Goal: Task Accomplishment & Management: Manage account settings

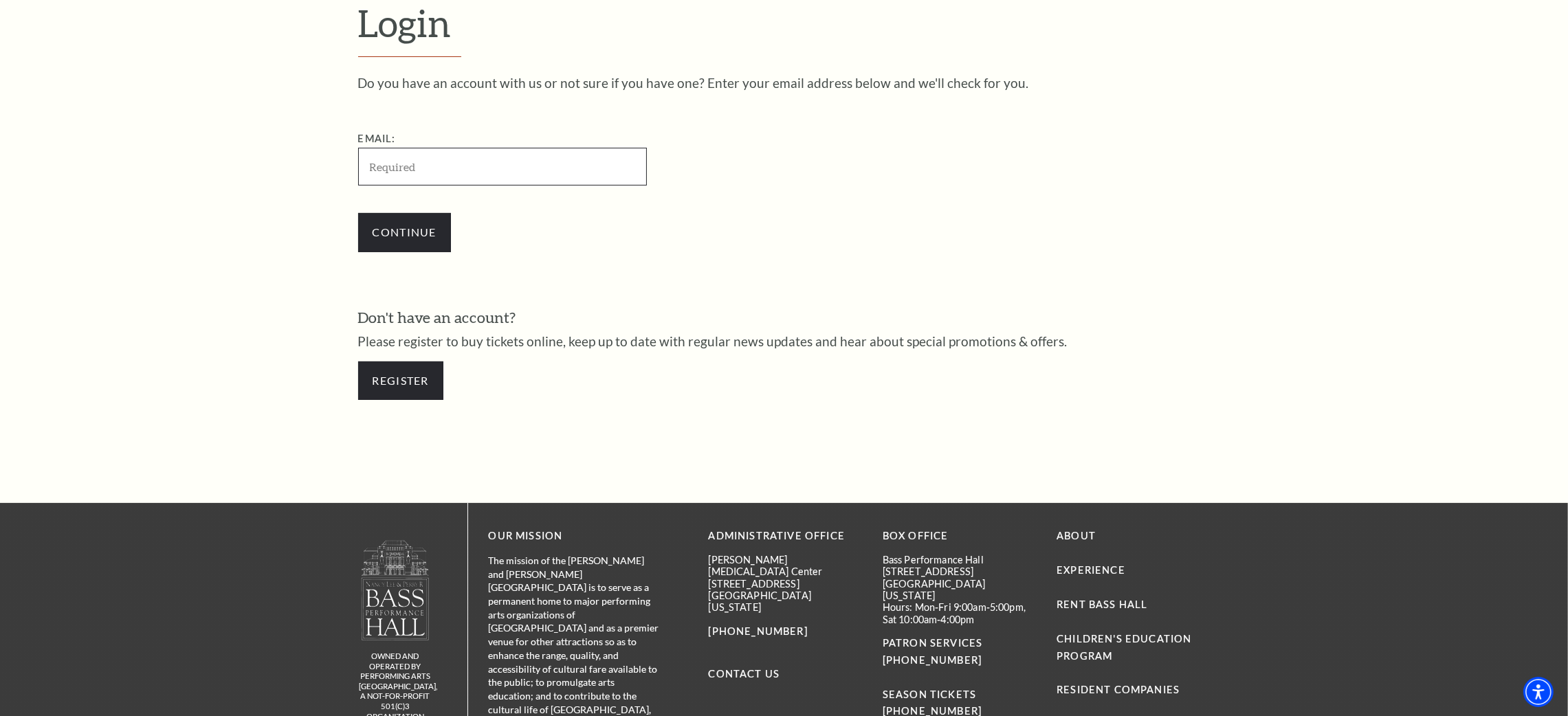
click at [433, 167] on input "Email:" at bounding box center [503, 166] width 289 height 38
type input "[EMAIL_ADDRESS][DOMAIN_NAME]"
click at [872, 278] on div "Do you have an account with us or not sure if you have one? Enter your email ad…" at bounding box center [784, 245] width 853 height 338
click at [376, 220] on input "Continue" at bounding box center [405, 232] width 93 height 39
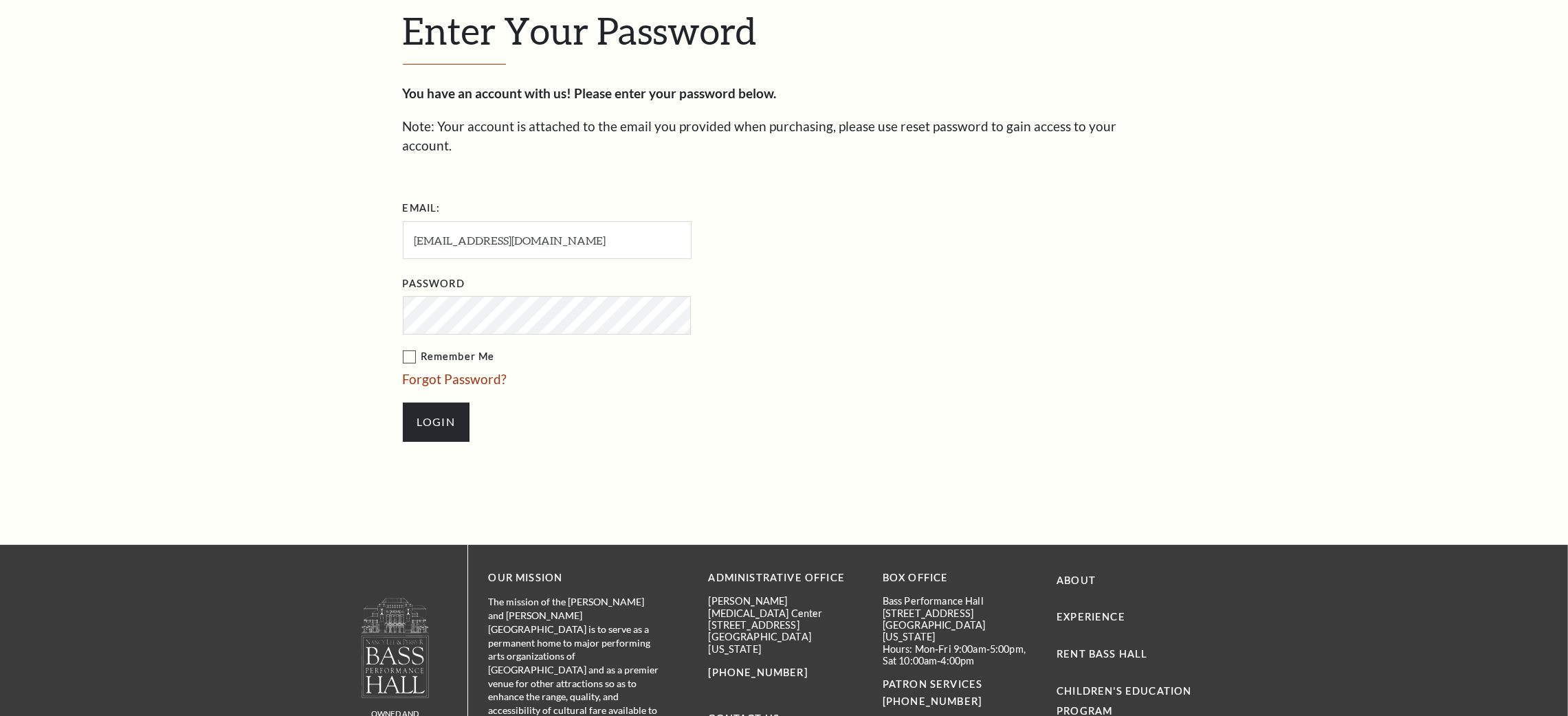
scroll to position [525, 0]
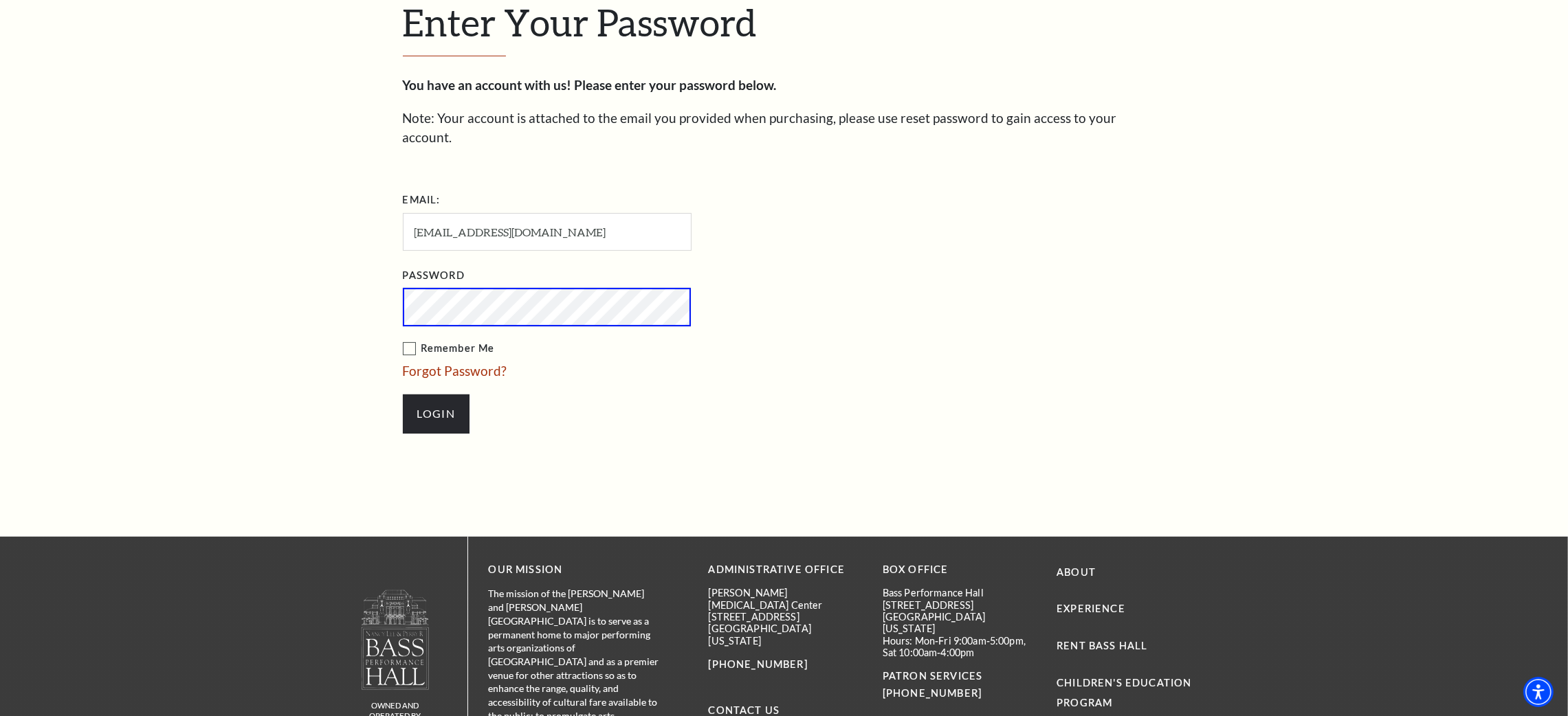
click at [403, 394] on input "Login" at bounding box center [436, 413] width 66 height 39
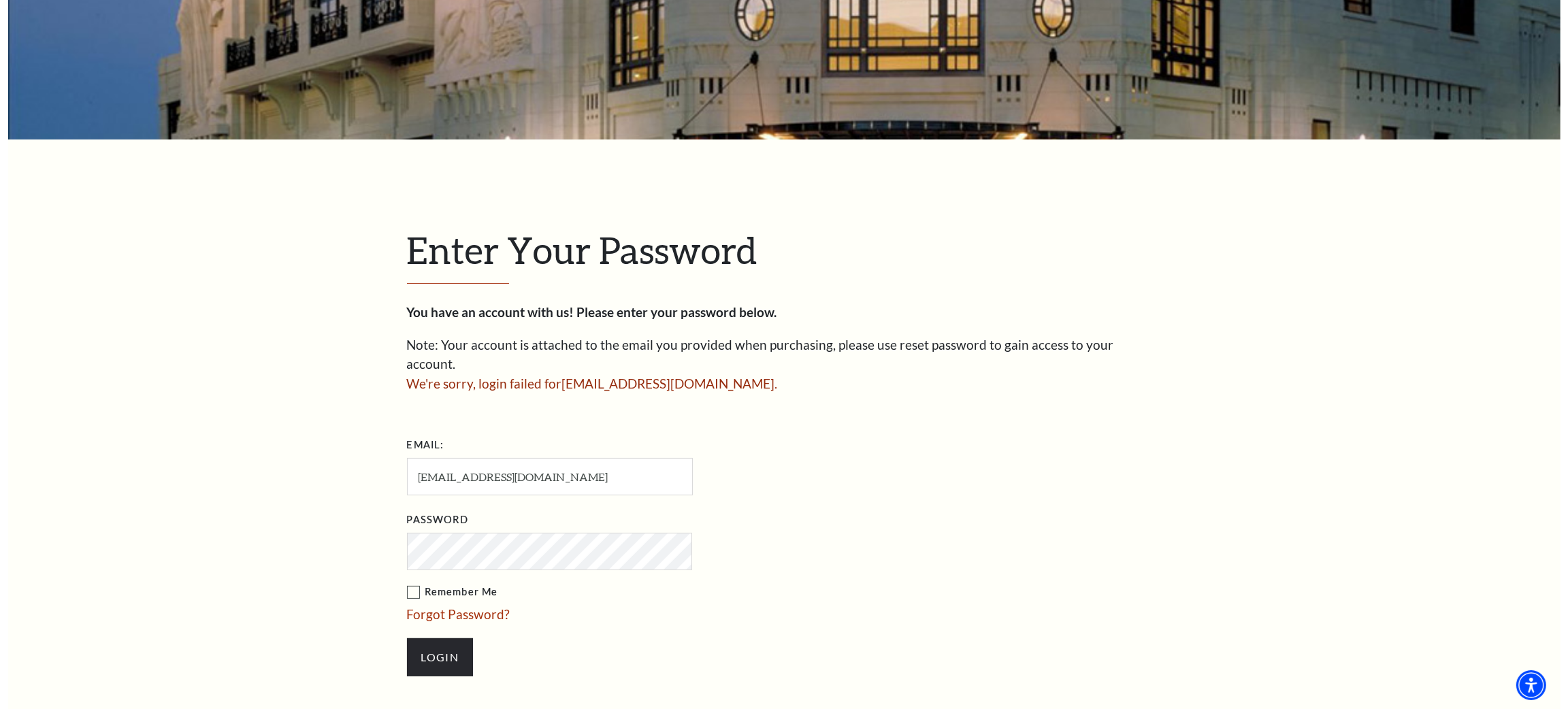
scroll to position [306, 0]
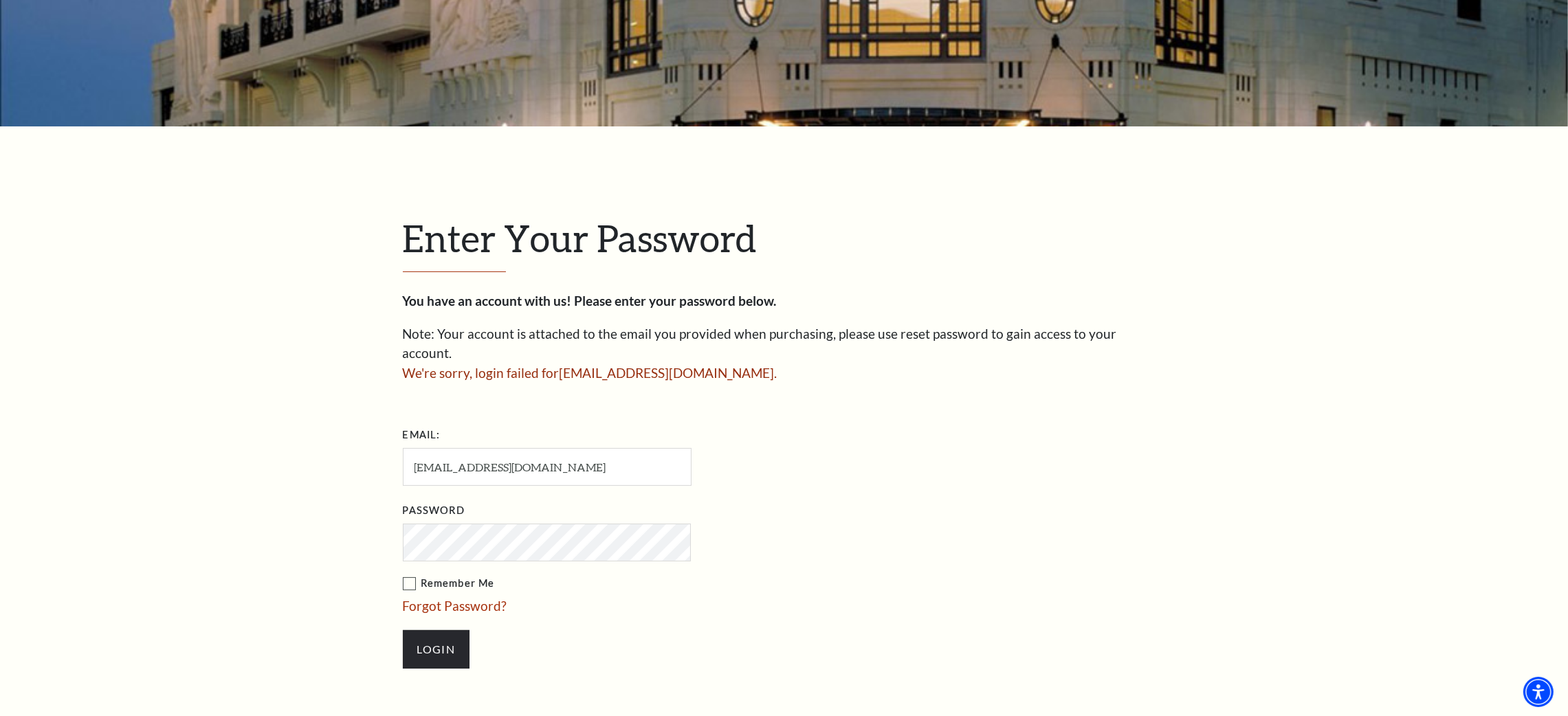
click at [420, 598] on link "Forgot Password?" at bounding box center [456, 606] width 105 height 16
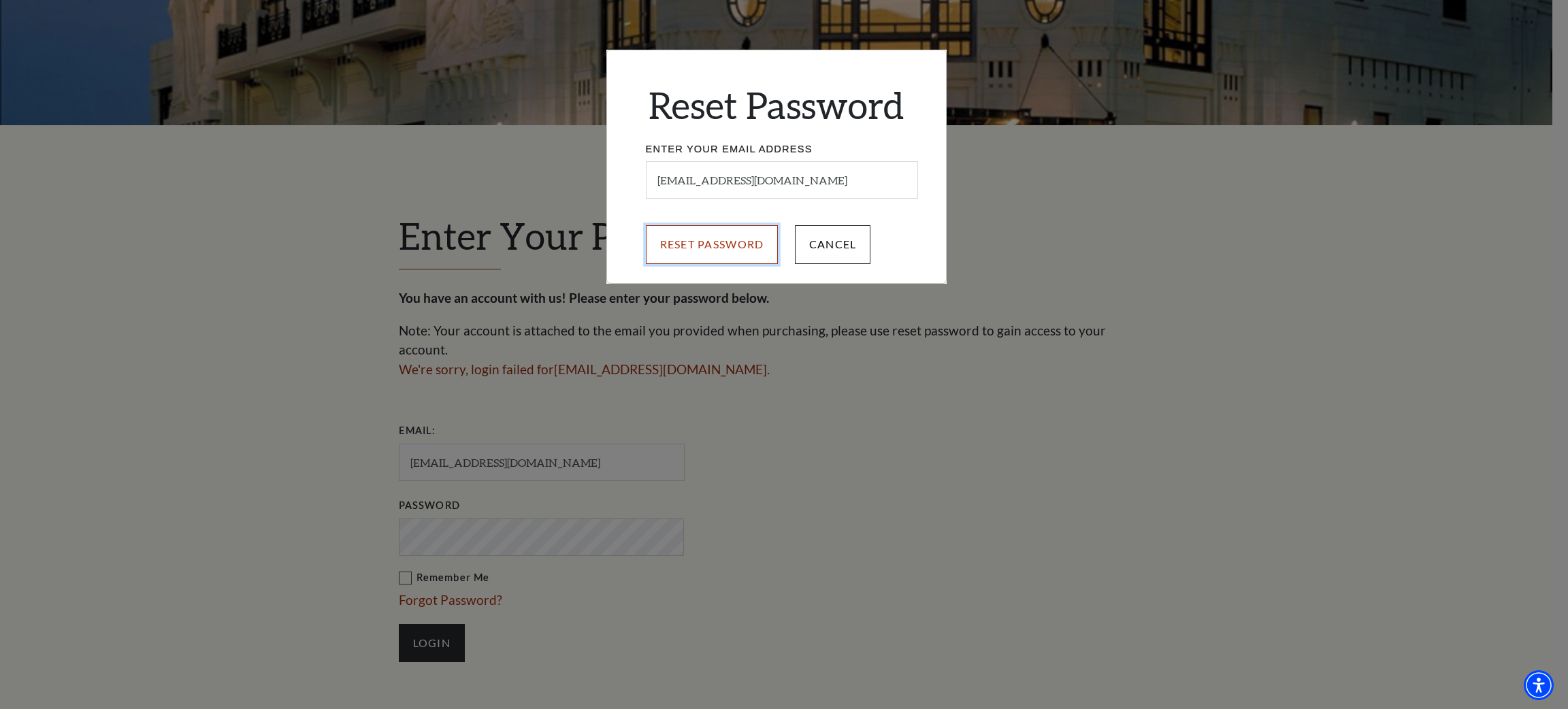
click at [715, 234] on input "Reset Password" at bounding box center [712, 244] width 132 height 38
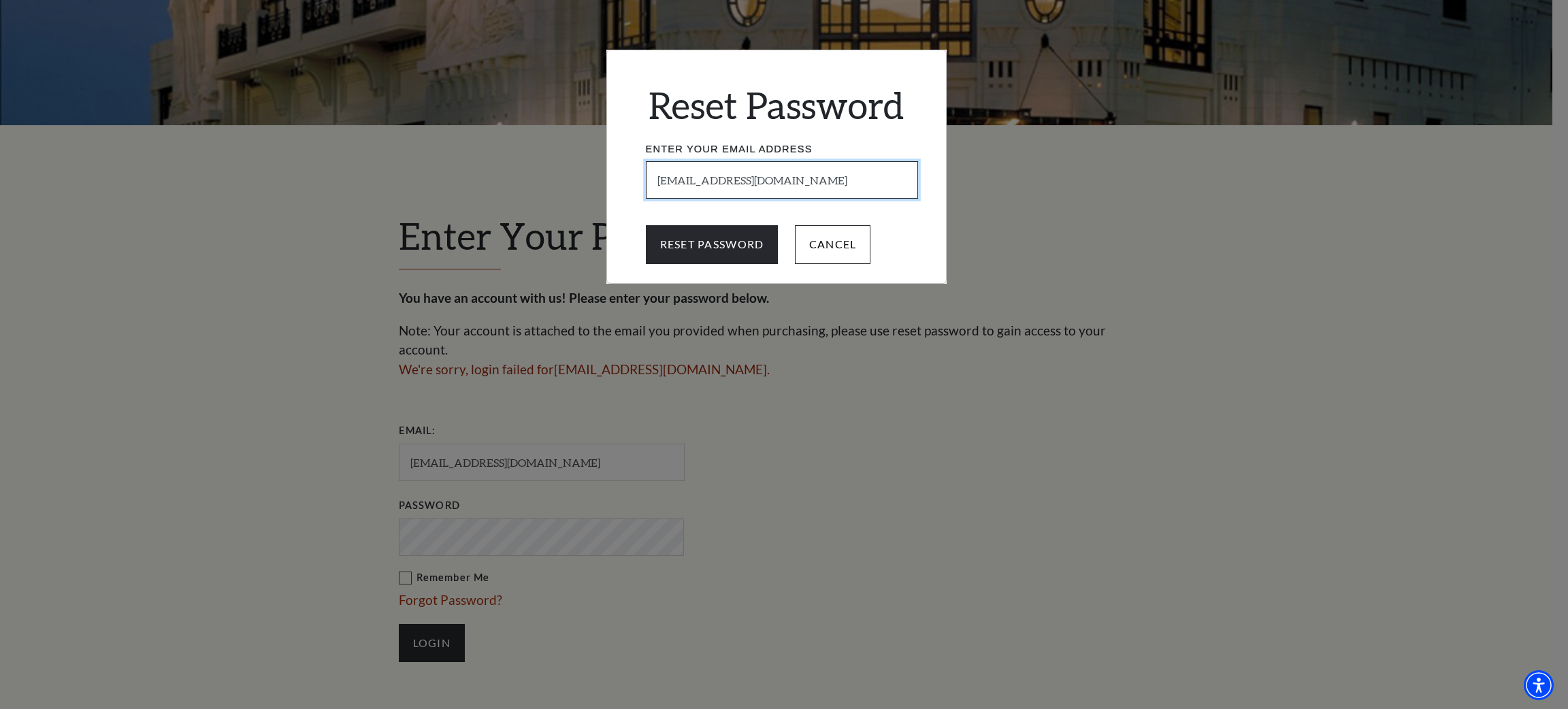
click at [814, 179] on input "[EMAIL_ADDRESS][DOMAIN_NAME]" at bounding box center [783, 179] width 273 height 37
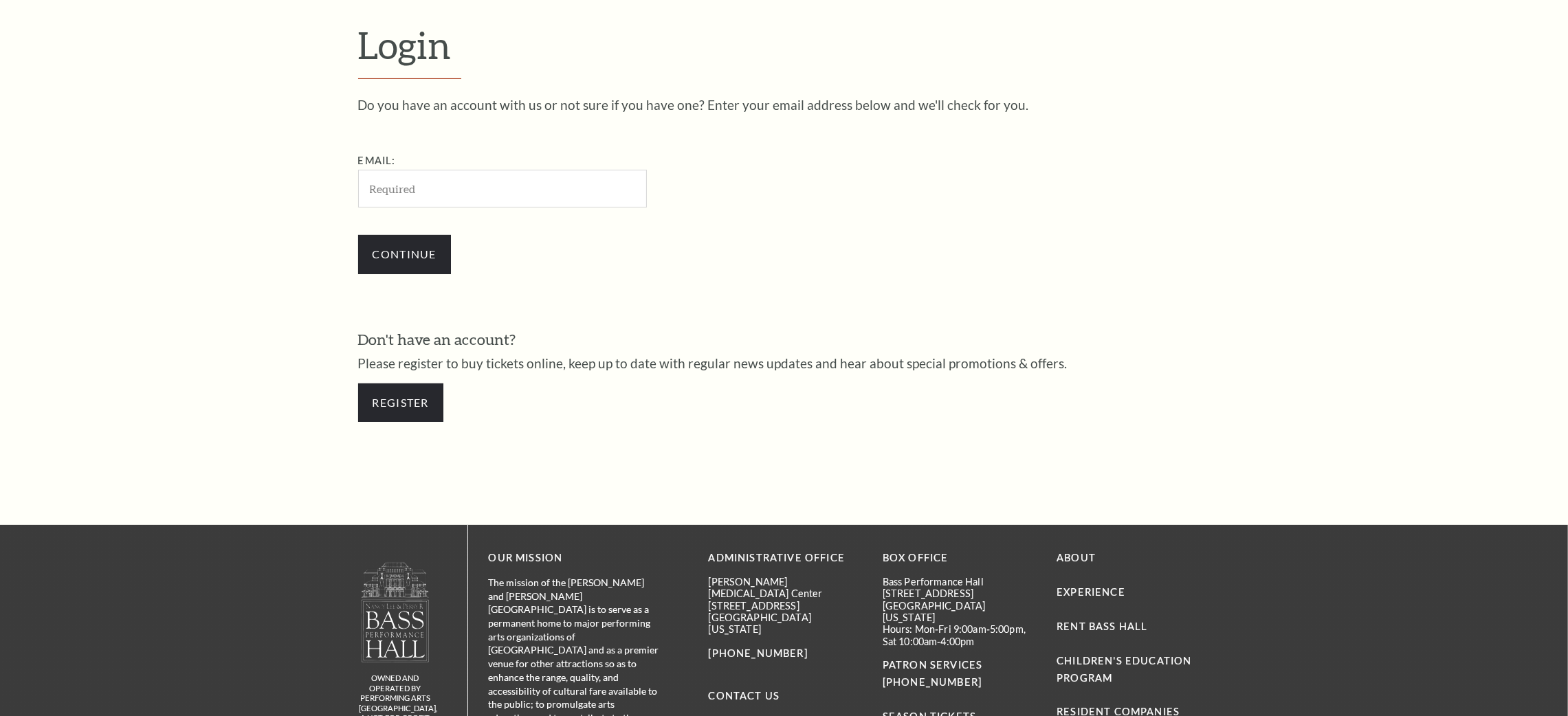
scroll to position [511, 0]
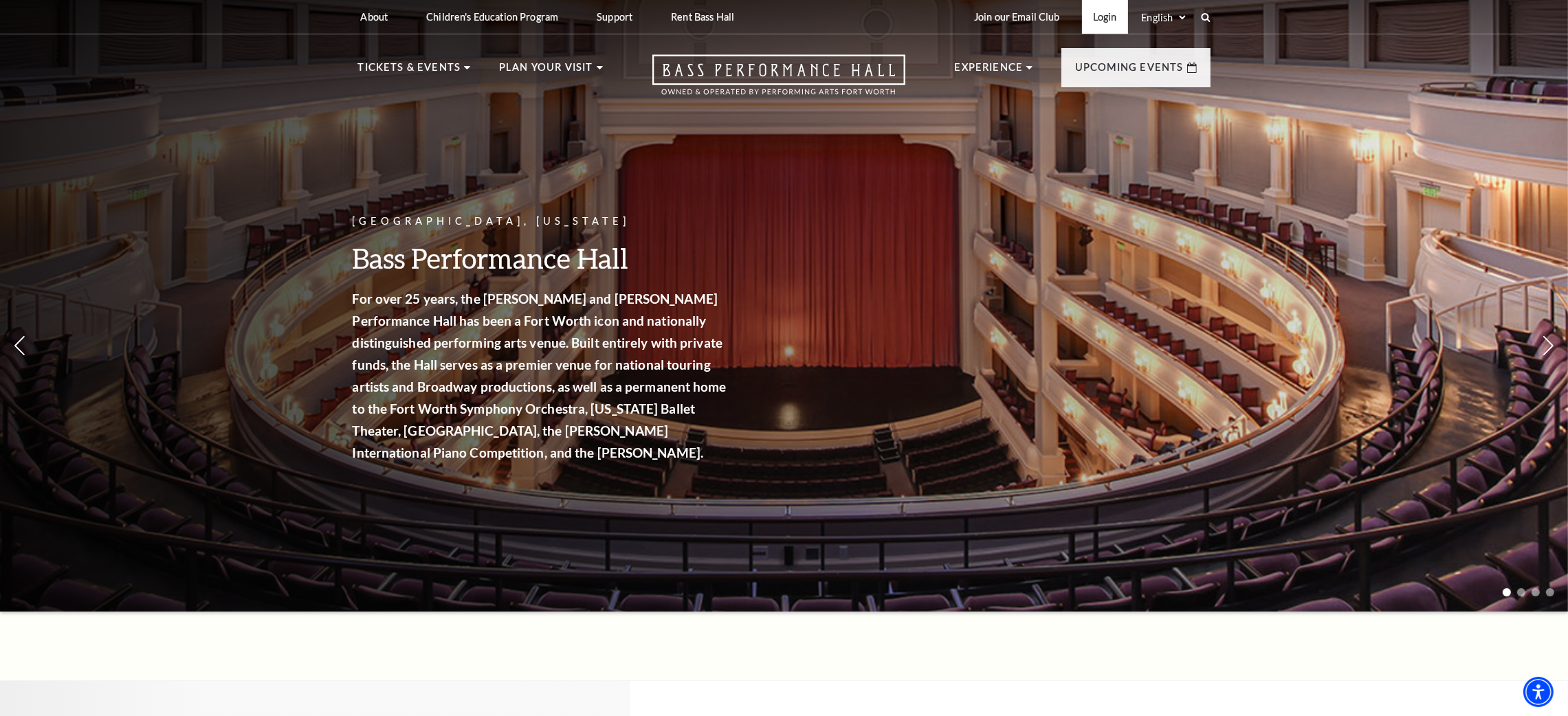
click at [1102, 17] on link "Login" at bounding box center [1104, 17] width 47 height 34
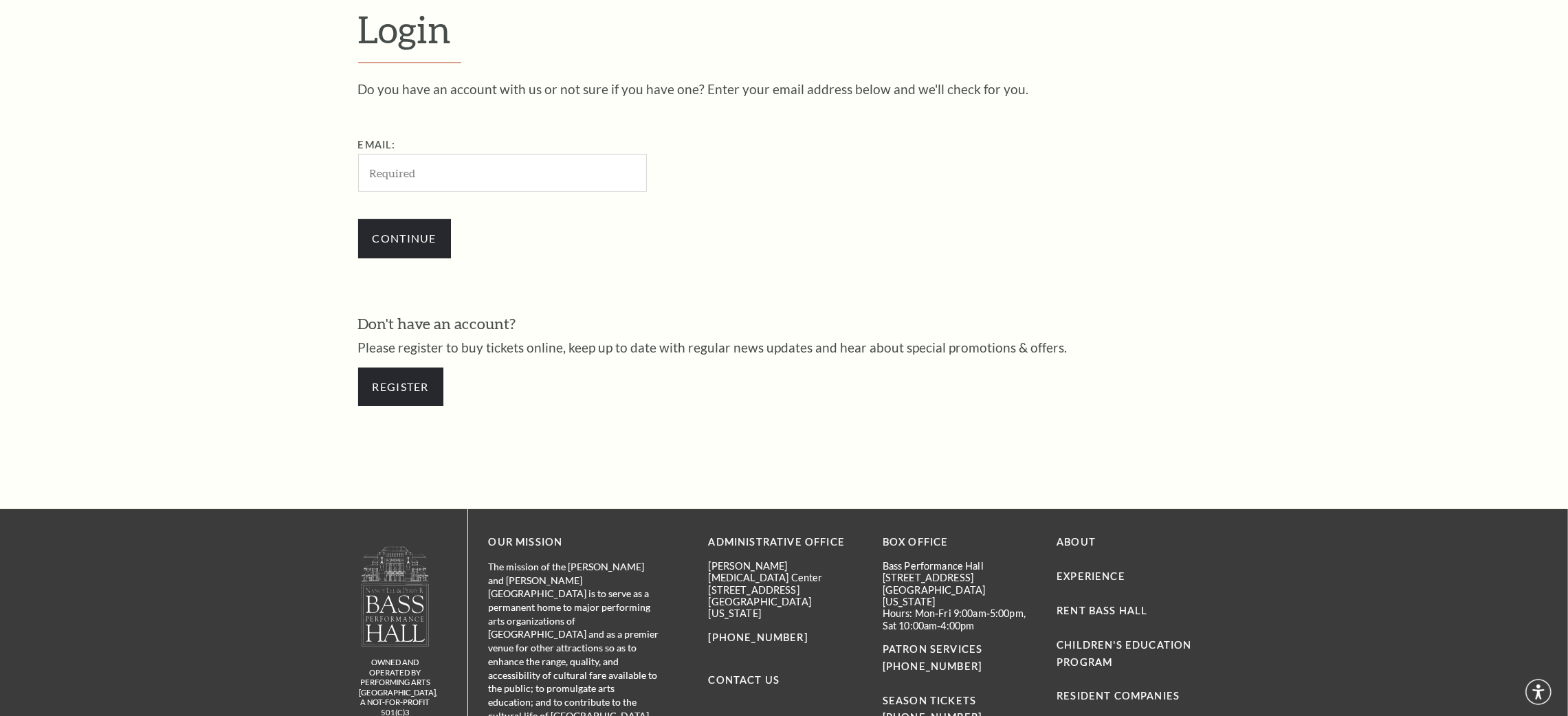
scroll to position [511, 0]
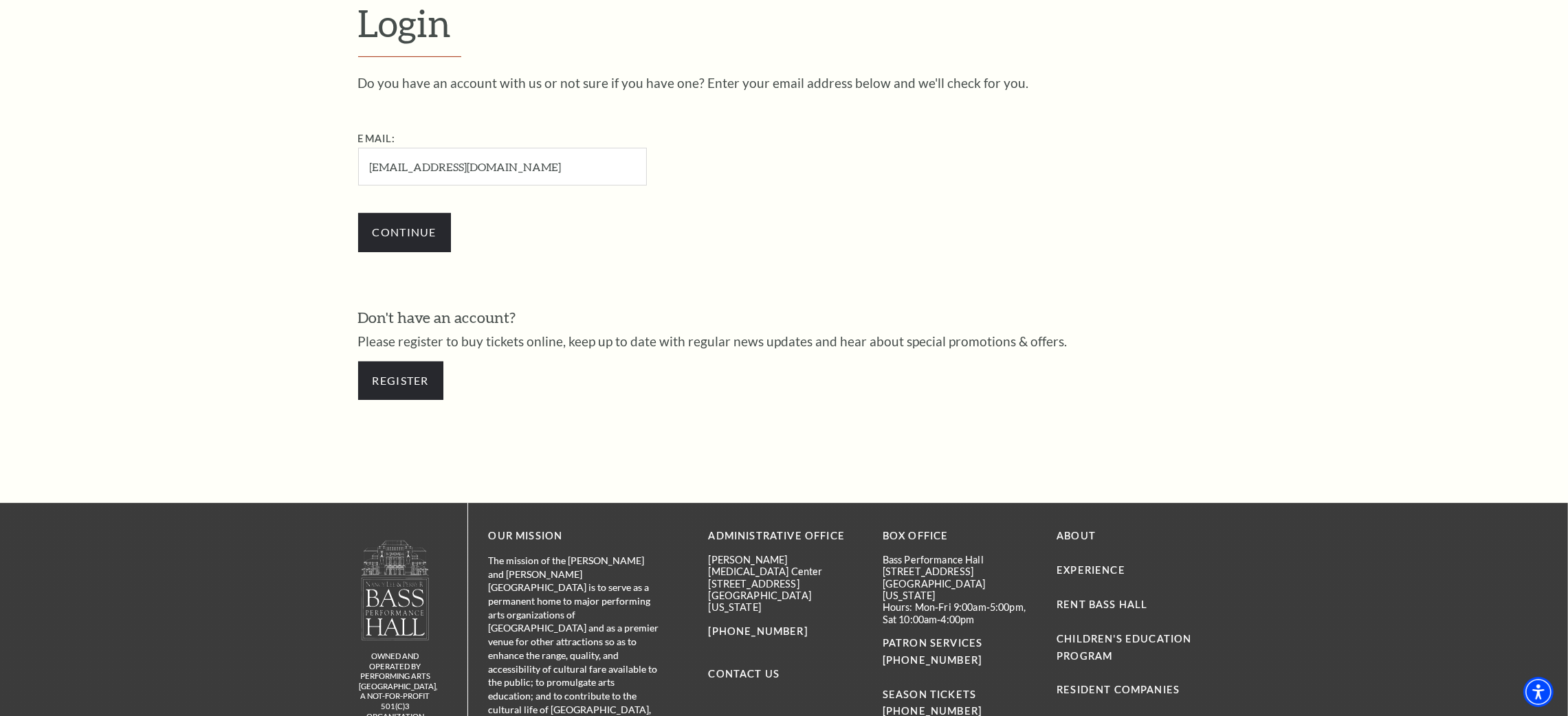
click at [451, 170] on input "[EMAIL_ADDRESS][DOMAIN_NAME]" at bounding box center [503, 166] width 289 height 38
type input "[EMAIL_ADDRESS][DOMAIN_NAME]"
drag, startPoint x: 630, startPoint y: 296, endPoint x: 449, endPoint y: 251, distance: 186.5
click at [621, 291] on div "Do you have an account with us or not sure if you have one? Enter your email ad…" at bounding box center [784, 245] width 853 height 338
click at [426, 249] on input "Continue" at bounding box center [405, 232] width 93 height 39
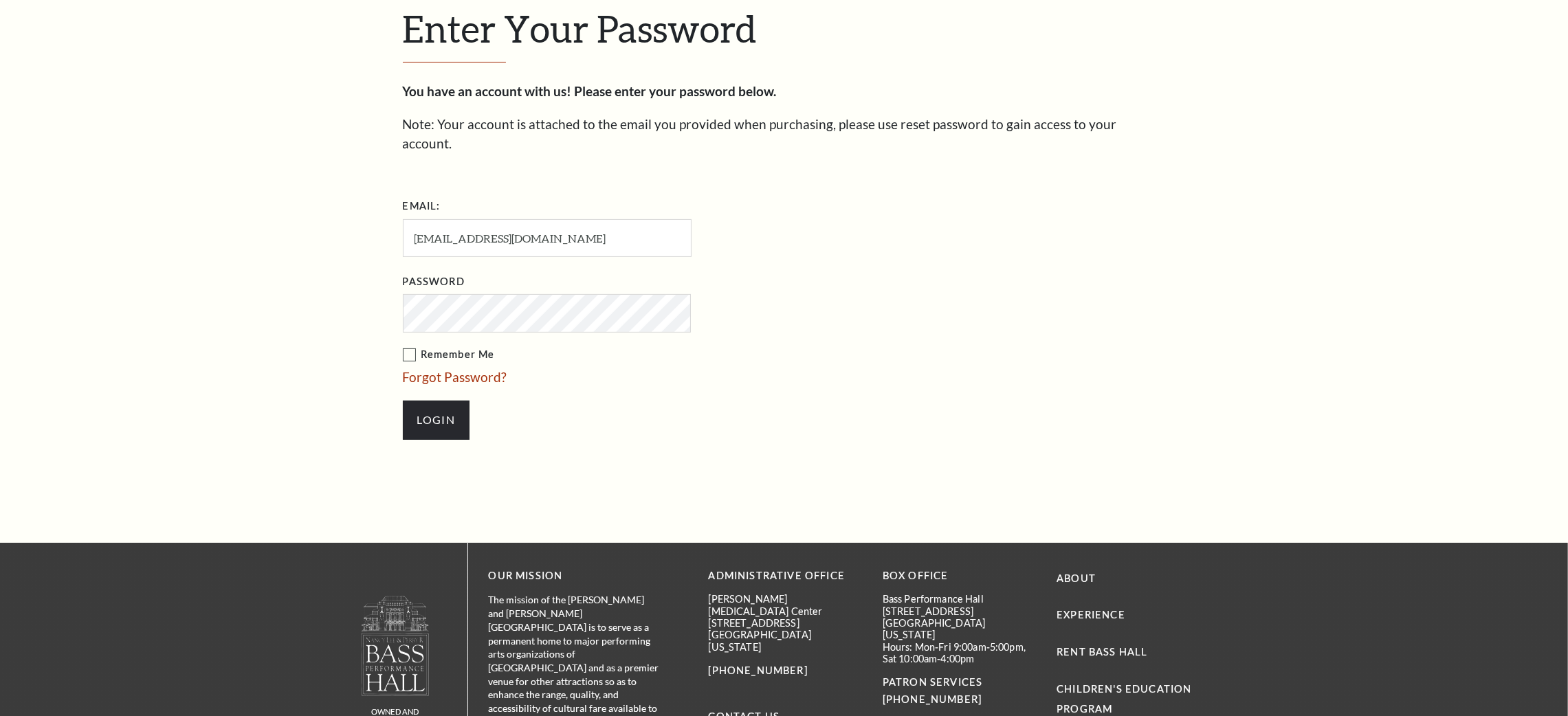
scroll to position [525, 0]
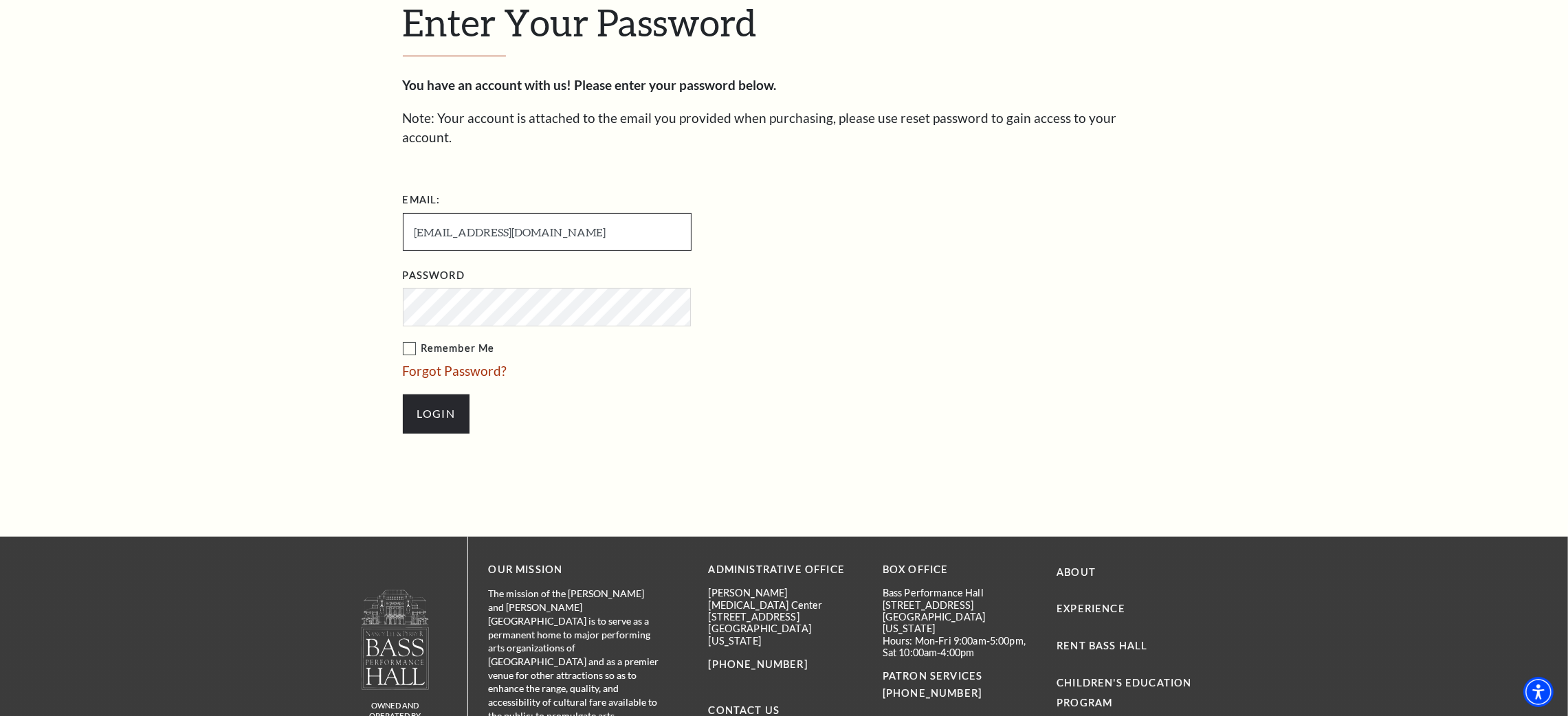
click at [502, 215] on input "[EMAIL_ADDRESS][DOMAIN_NAME]" at bounding box center [548, 232] width 289 height 38
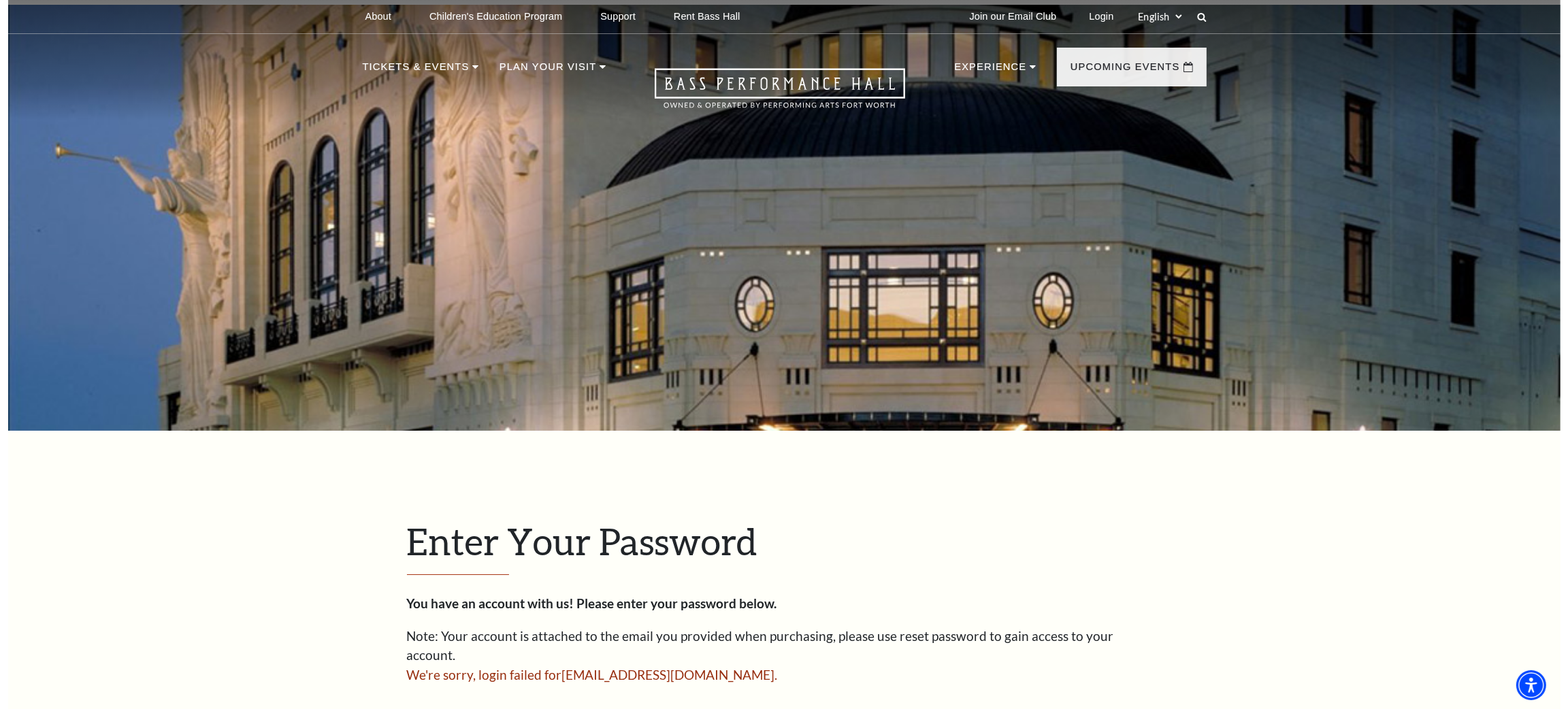
scroll to position [408, 0]
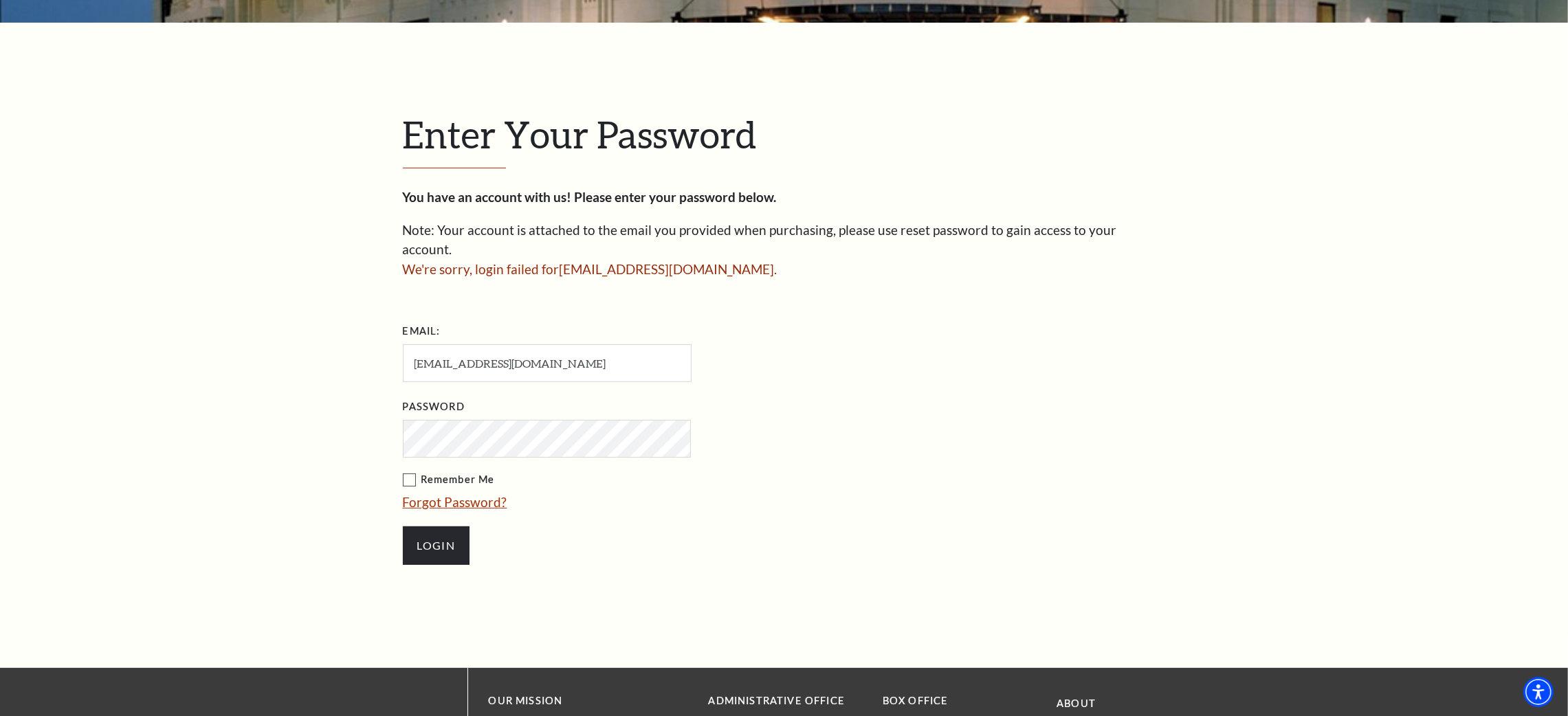
click at [456, 494] on link "Forgot Password?" at bounding box center [456, 502] width 105 height 16
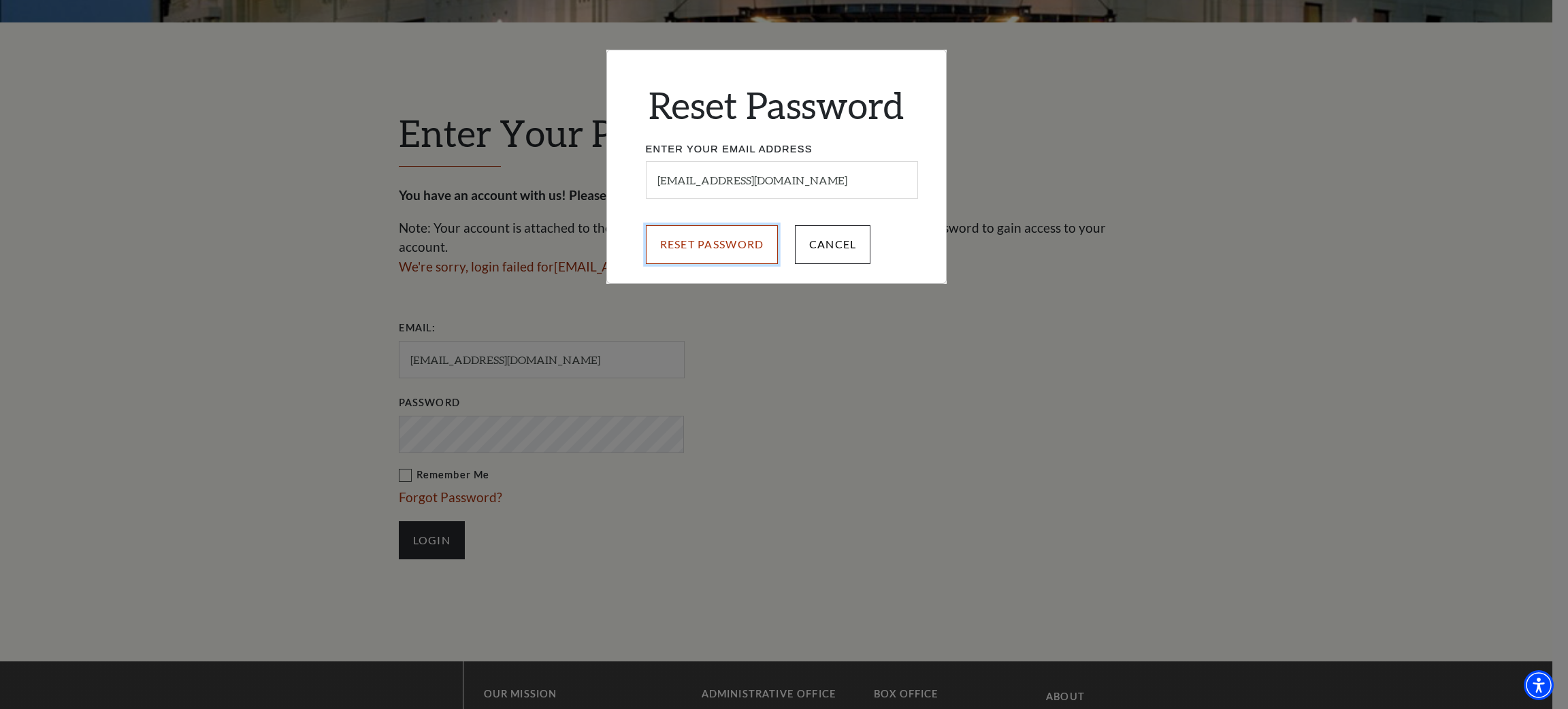
click at [705, 250] on input "Reset Password" at bounding box center [712, 244] width 132 height 38
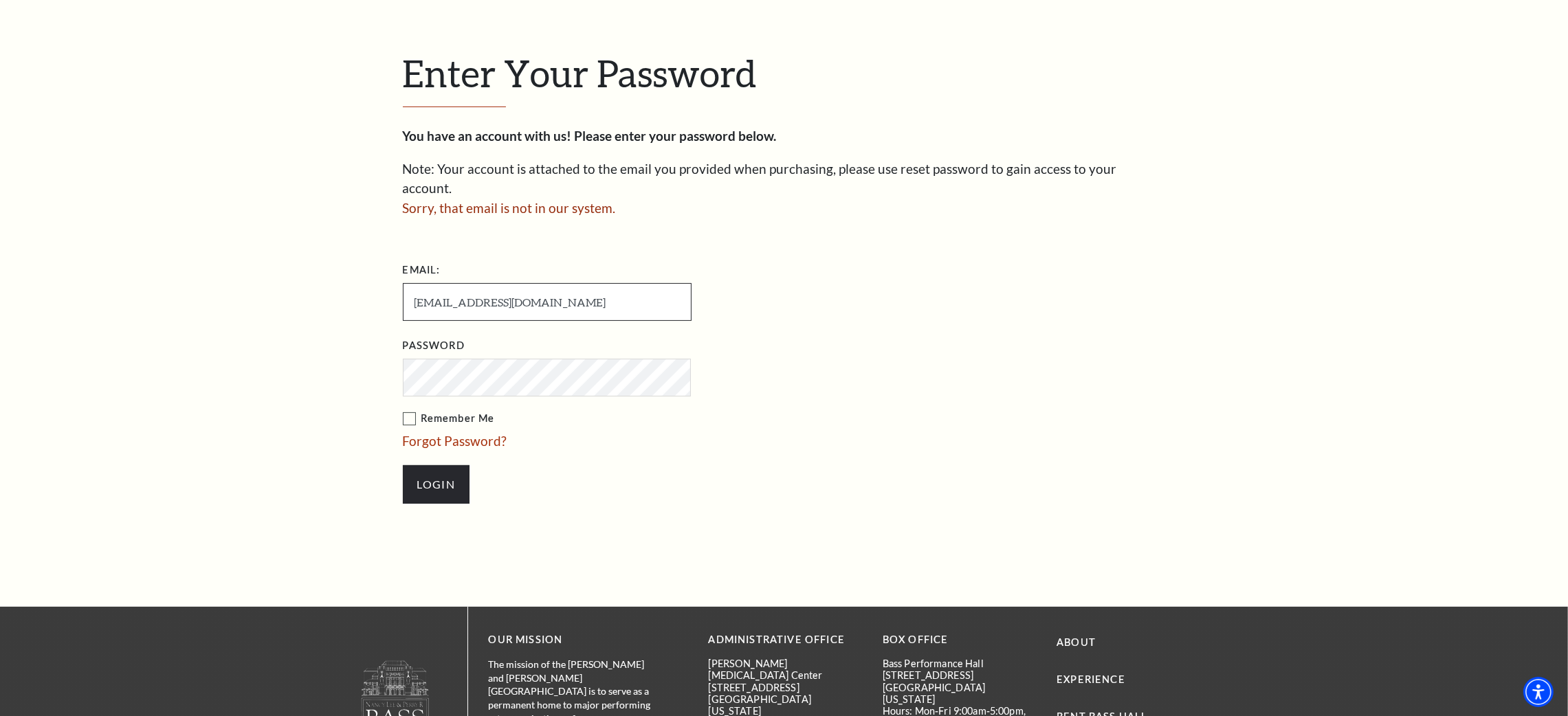
drag, startPoint x: 601, startPoint y: 282, endPoint x: 294, endPoint y: 250, distance: 308.7
click at [294, 250] on div "Enter Your Password You have an account with us! Please enter your password bel…" at bounding box center [784, 284] width 1568 height 646
type input "[EMAIL_ADDRESS][DOMAIN_NAME]"
click at [217, 328] on div "Enter Your Password You have an account with us! Please enter your password bel…" at bounding box center [784, 284] width 1568 height 646
click at [457, 433] on link "Forgot Password?" at bounding box center [456, 441] width 105 height 16
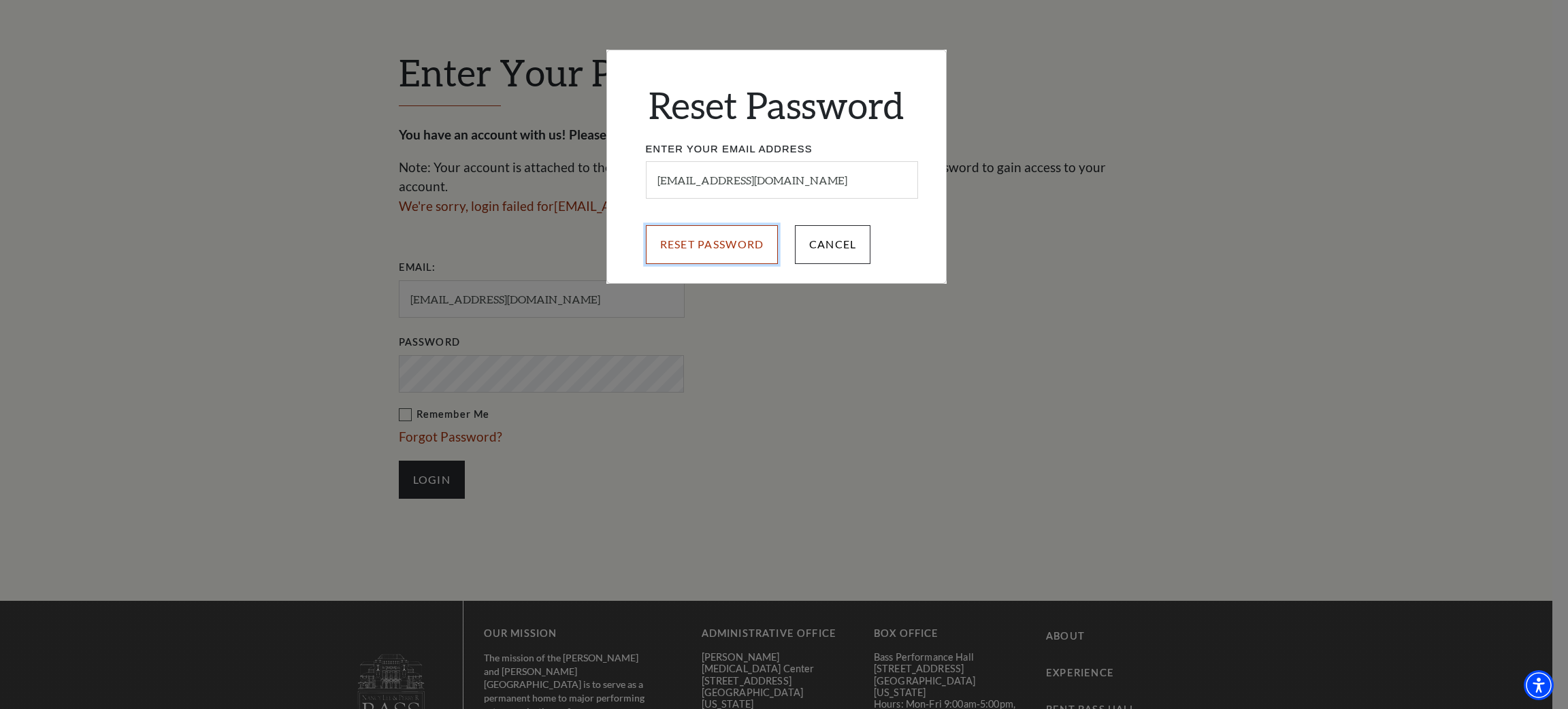
click at [711, 234] on input "Reset Password" at bounding box center [712, 244] width 132 height 38
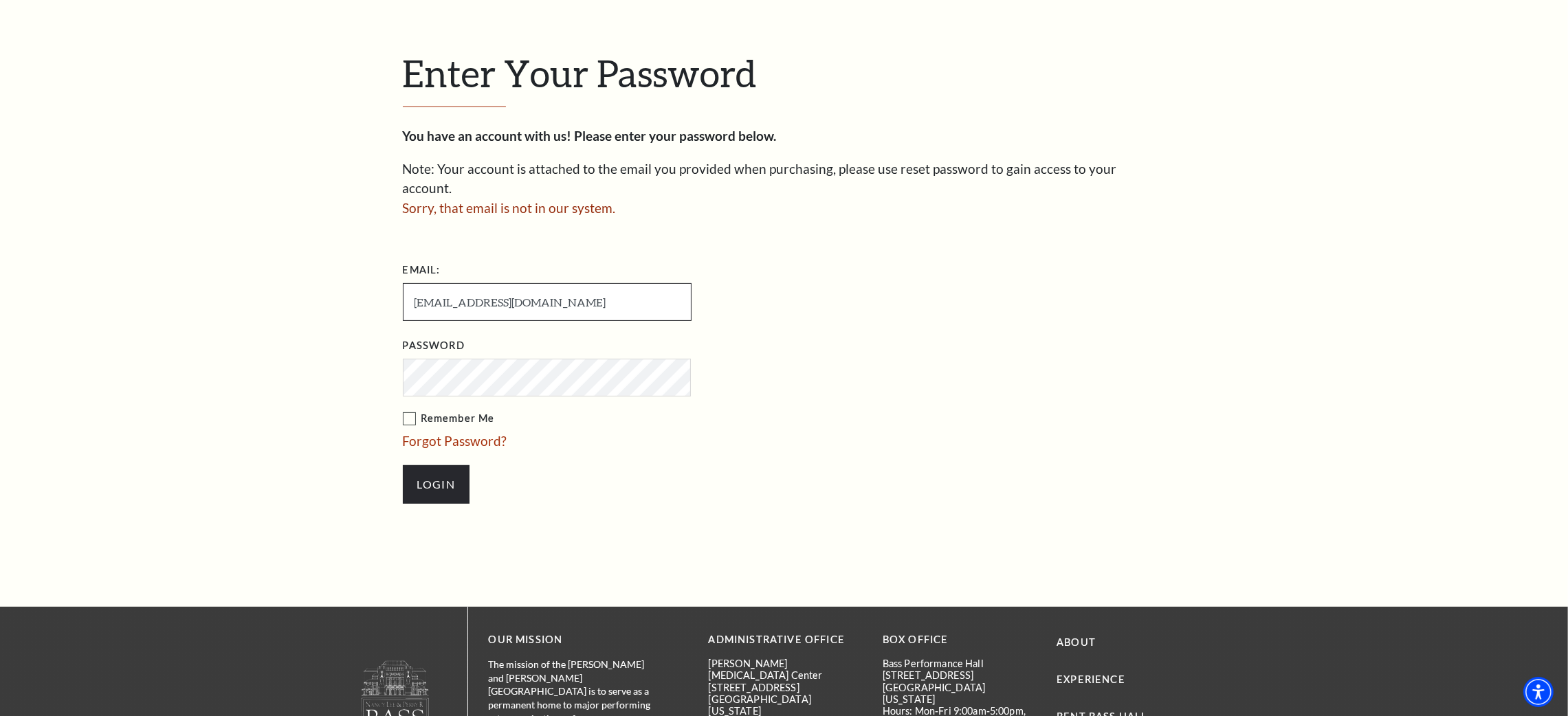
click at [552, 283] on input "guskovavaleria089@gmail.com" at bounding box center [548, 302] width 289 height 38
type input "sulginasvetlana07@gmail.com"
click at [536, 288] on input "sulginasvetlana07@gmail.com" at bounding box center [548, 302] width 289 height 38
click at [560, 286] on input "[EMAIL_ADDRESS][DOMAIN_NAME]" at bounding box center [548, 302] width 289 height 38
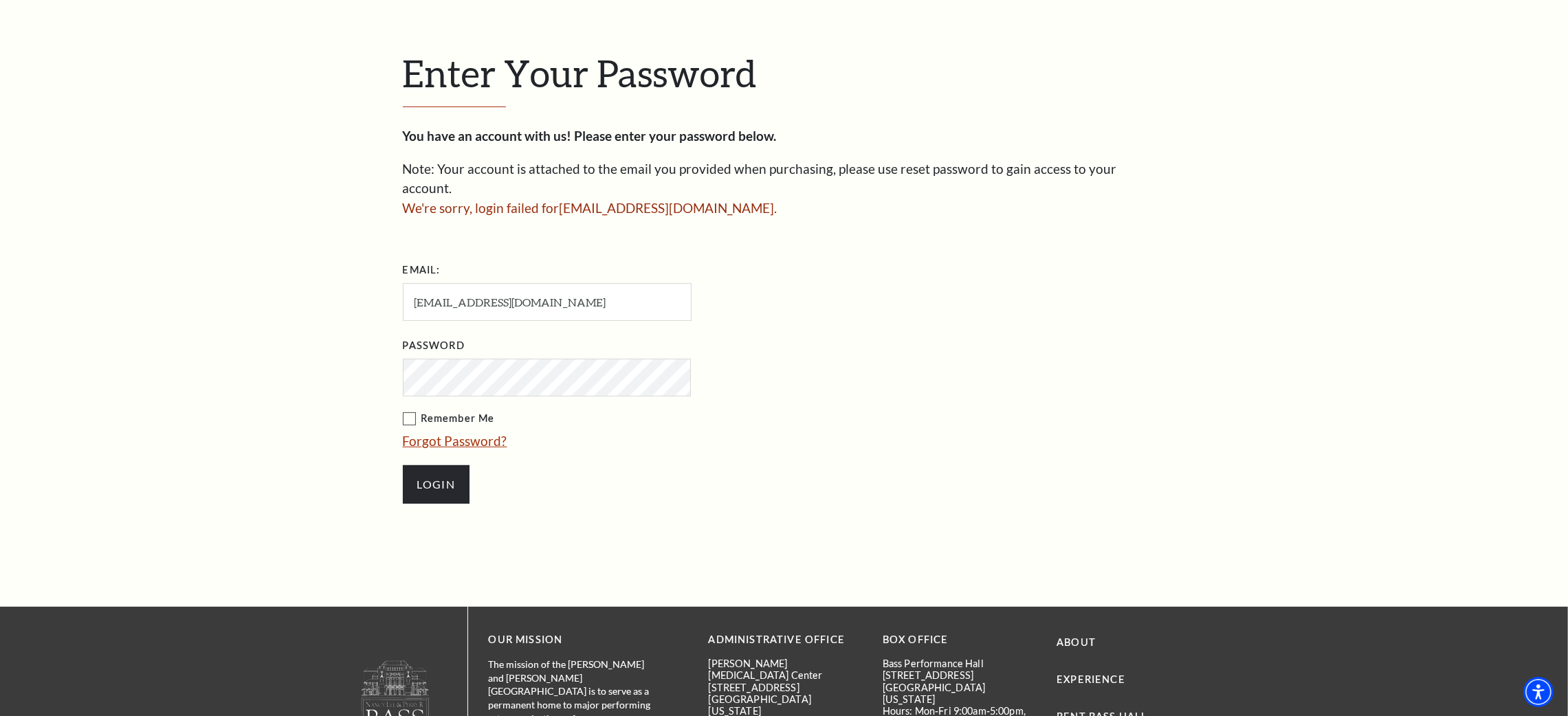
click at [411, 433] on link "Forgot Password?" at bounding box center [456, 441] width 105 height 16
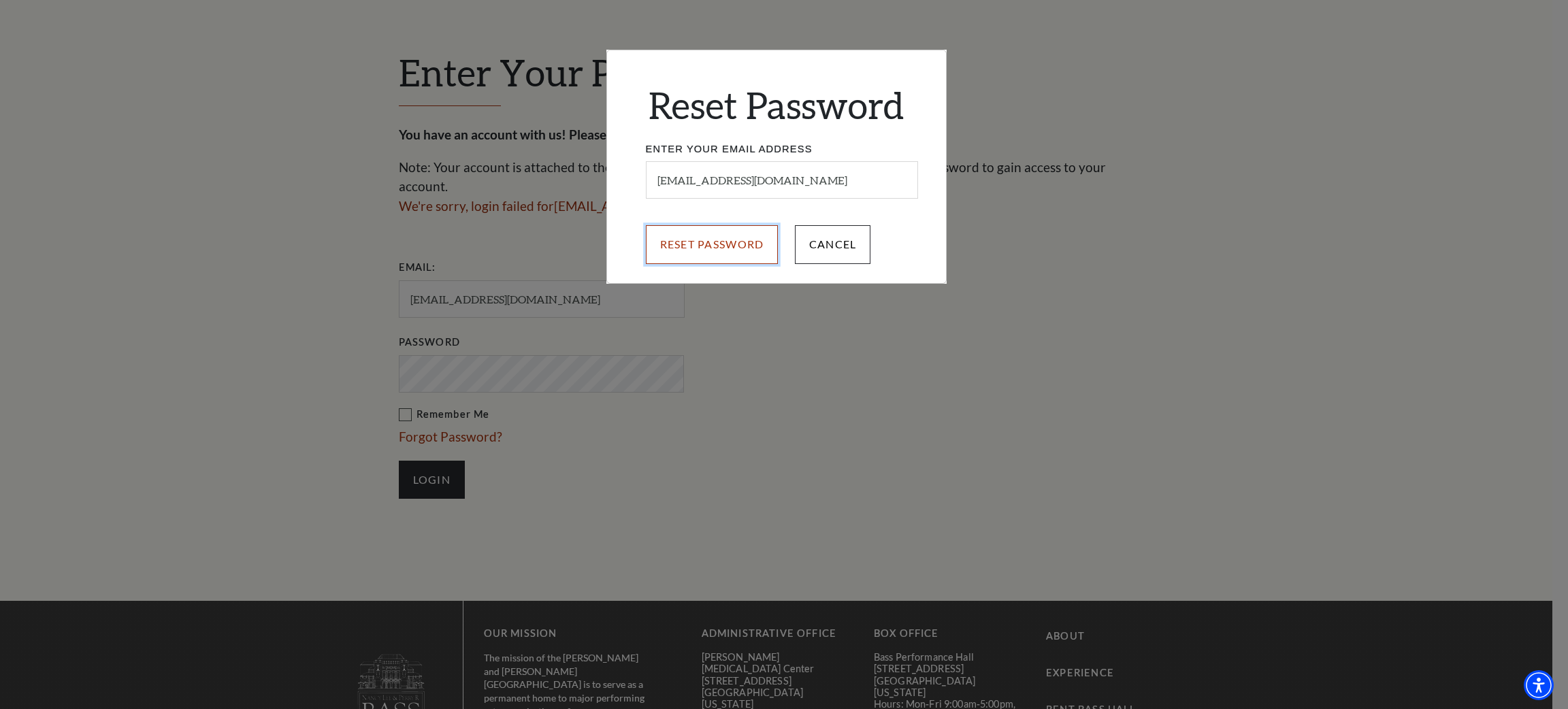
click at [709, 237] on input "Reset Password" at bounding box center [712, 244] width 132 height 38
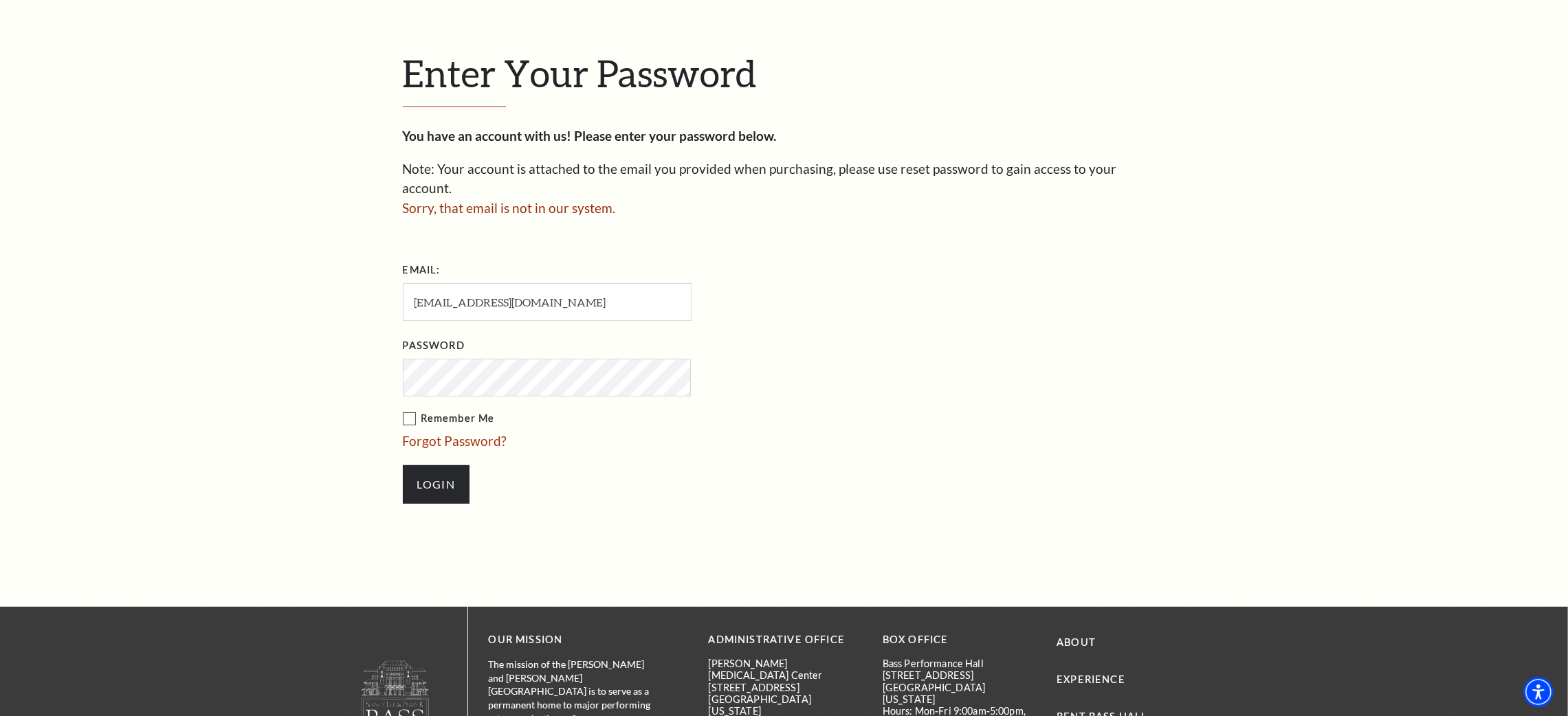
click at [1013, 304] on form "Email: guskovavaleria089@gmail.com Password Remember Me Forgot Password? Login" at bounding box center [784, 388] width 763 height 258
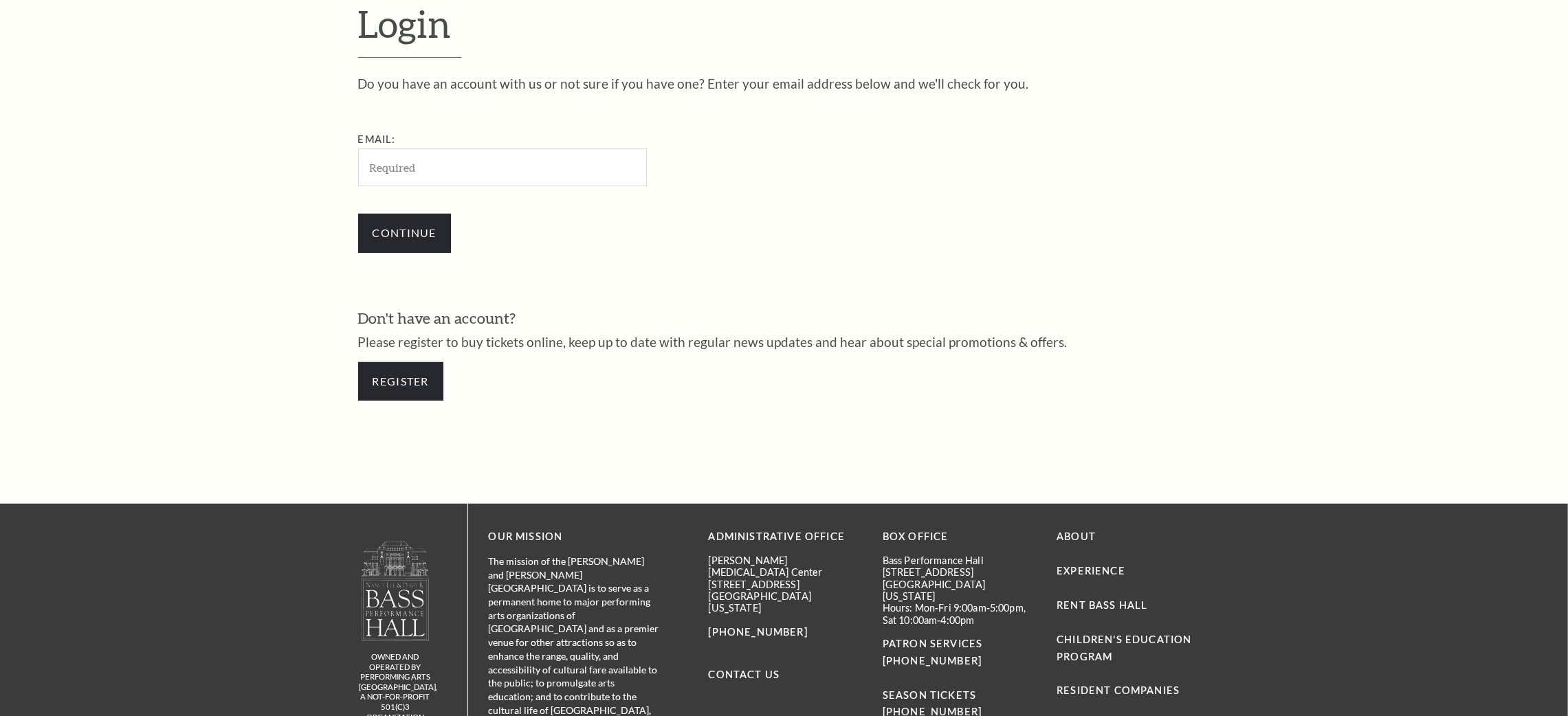
scroll to position [511, 0]
